Goal: Find specific page/section: Find specific page/section

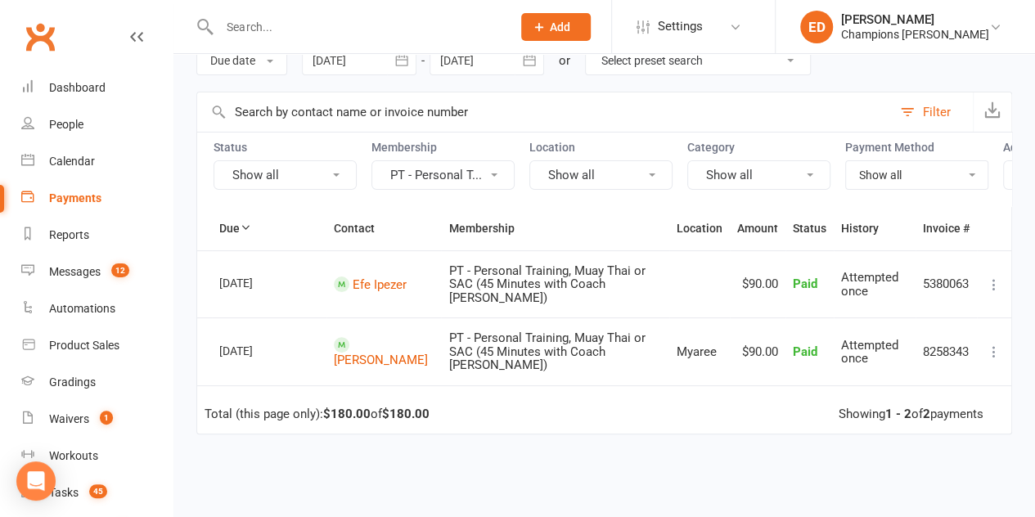
scroll to position [82, 0]
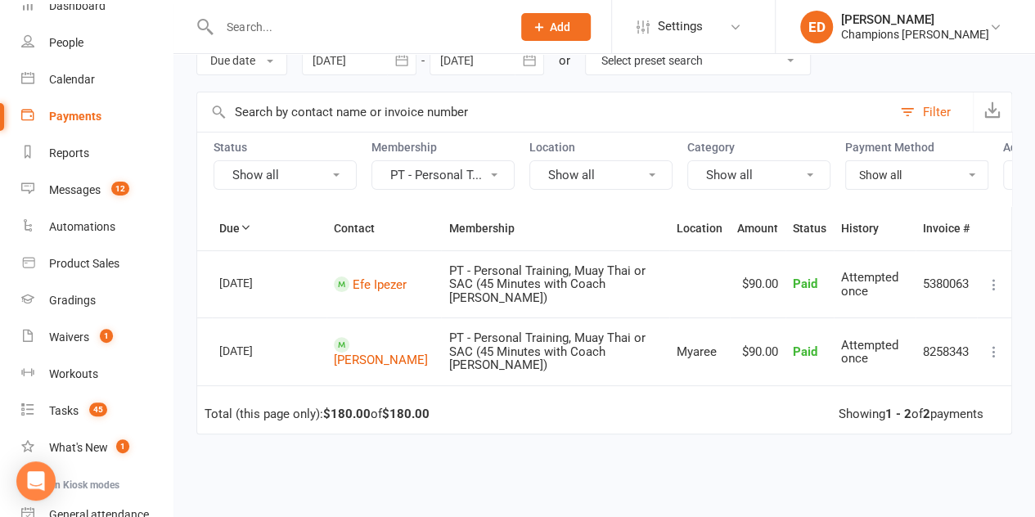
click at [309, 22] on input "text" at bounding box center [357, 27] width 286 height 23
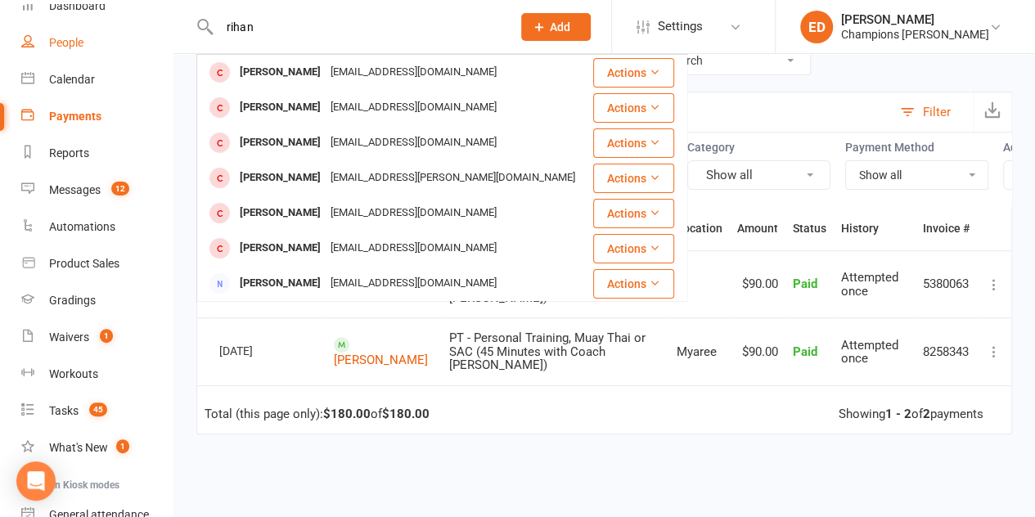
type input "rihan"
click at [92, 48] on link "People" at bounding box center [96, 43] width 151 height 37
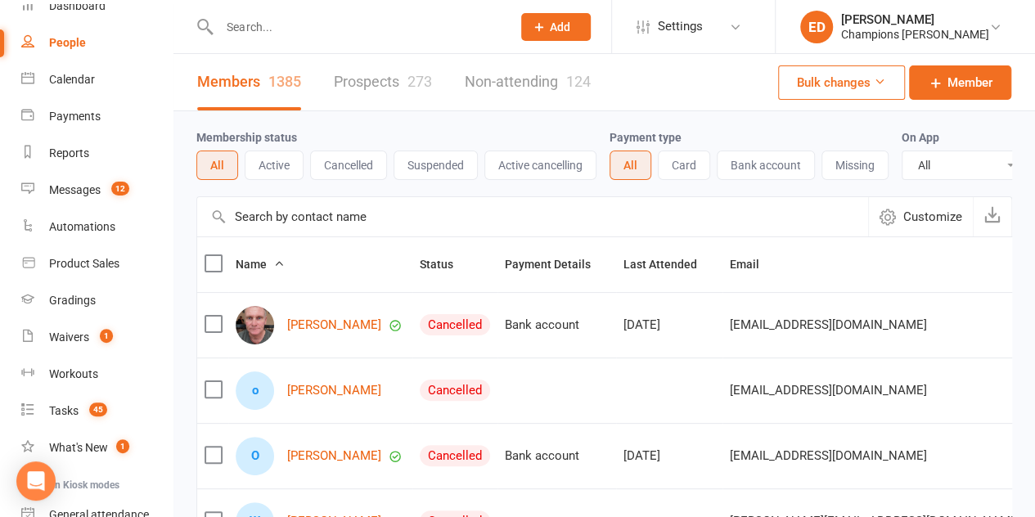
click at [340, 27] on input "text" at bounding box center [357, 27] width 286 height 23
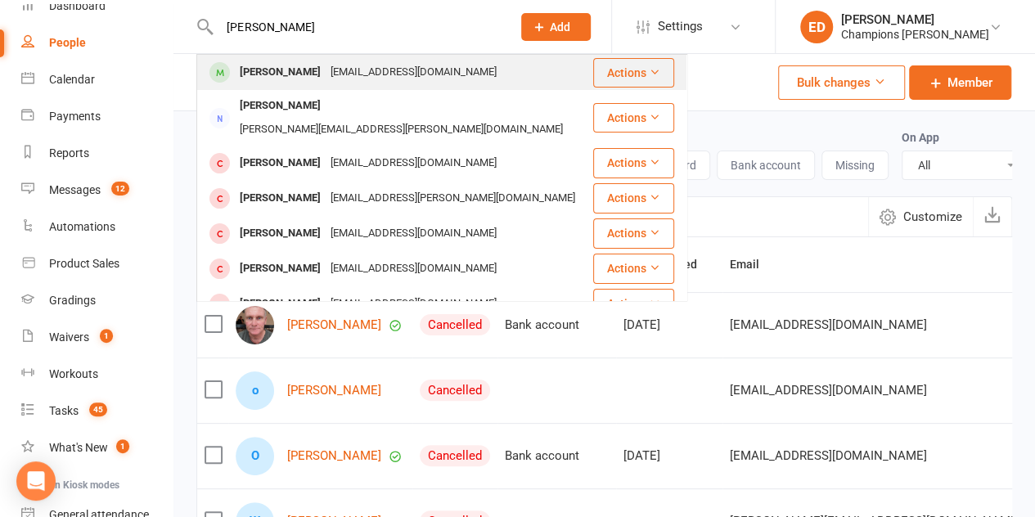
type input "[PERSON_NAME]"
click at [316, 69] on div "[PERSON_NAME]" at bounding box center [280, 73] width 91 height 24
